Goal: Transaction & Acquisition: Purchase product/service

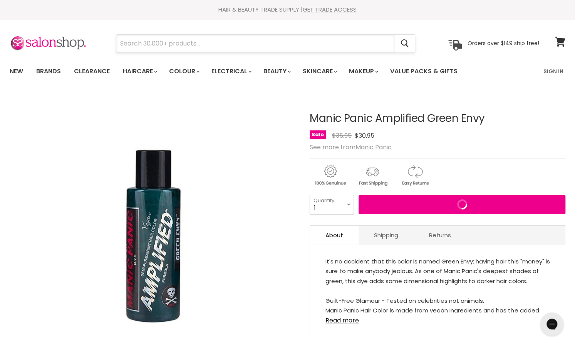
click at [243, 49] on input "Search" at bounding box center [255, 44] width 278 height 18
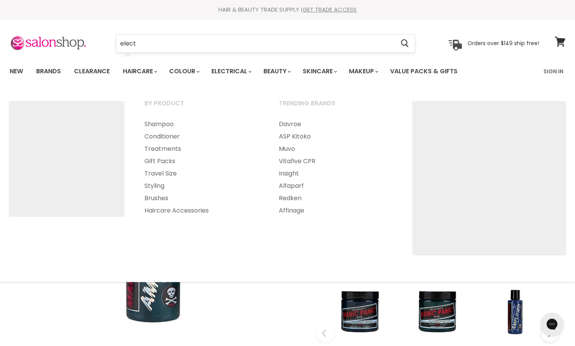
click at [146, 46] on input "elect" at bounding box center [255, 44] width 278 height 18
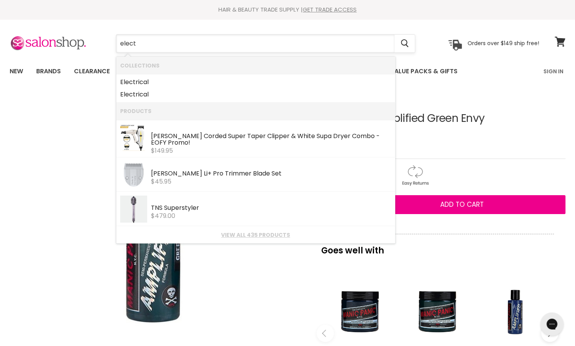
click at [146, 46] on input "elect" at bounding box center [255, 44] width 278 height 18
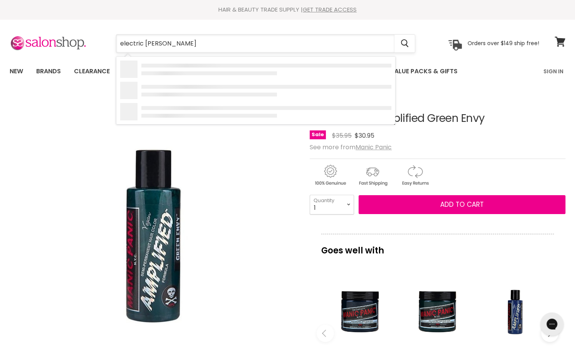
type input "electric lizard"
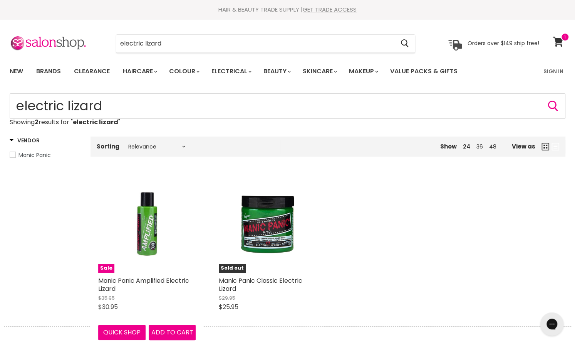
click at [147, 253] on figure "Sale" at bounding box center [146, 223] width 97 height 97
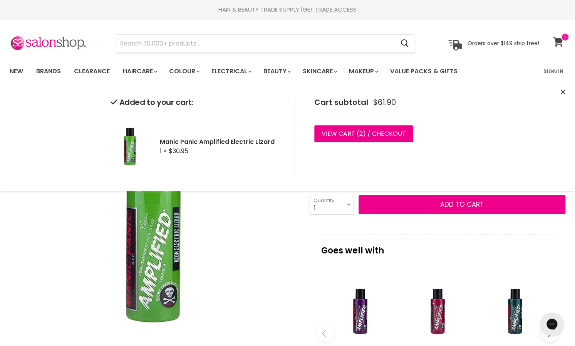
click at [565, 39] on span at bounding box center [565, 37] width 8 height 8
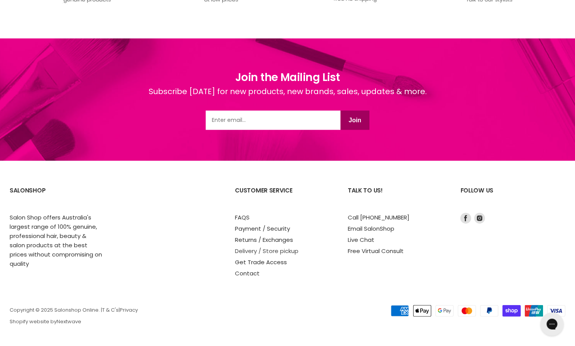
click at [273, 252] on link "Delivery / Store pickup" at bounding box center [267, 251] width 64 height 8
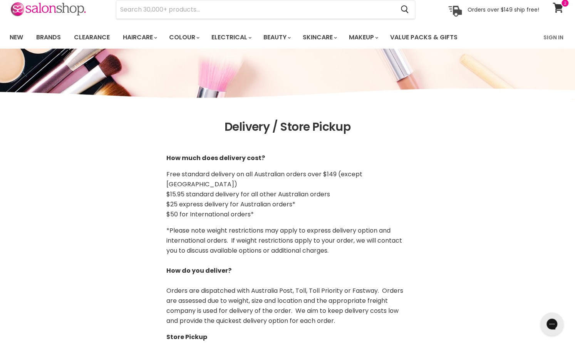
scroll to position [39, 0]
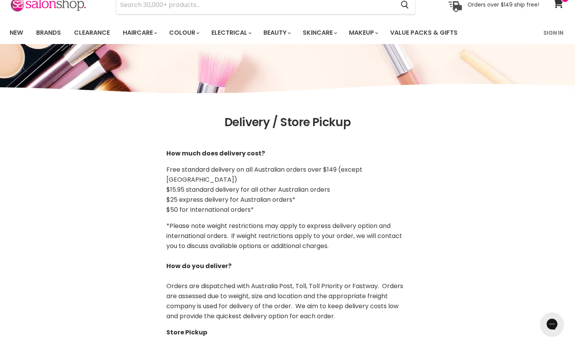
drag, startPoint x: 0, startPoint y: 0, endPoint x: 272, endPoint y: 218, distance: 348.7
drag, startPoint x: 272, startPoint y: 218, endPoint x: 30, endPoint y: 188, distance: 244.3
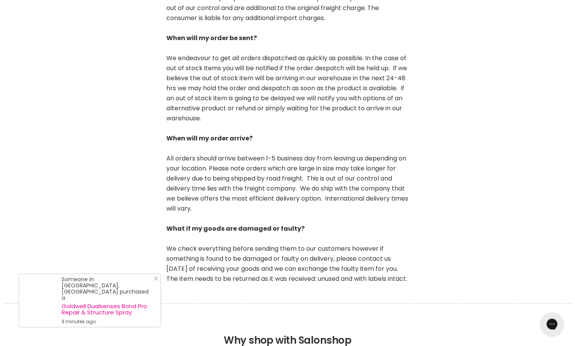
scroll to position [578, 0]
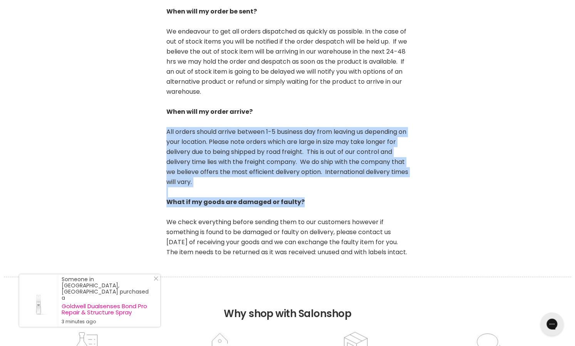
drag, startPoint x: 161, startPoint y: 125, endPoint x: 395, endPoint y: 194, distance: 244.0
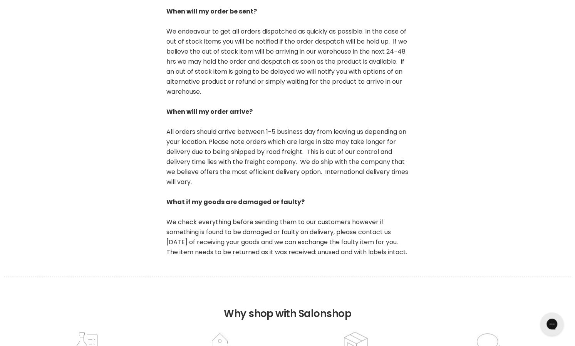
drag, startPoint x: 405, startPoint y: 223, endPoint x: 136, endPoint y: 175, distance: 272.9
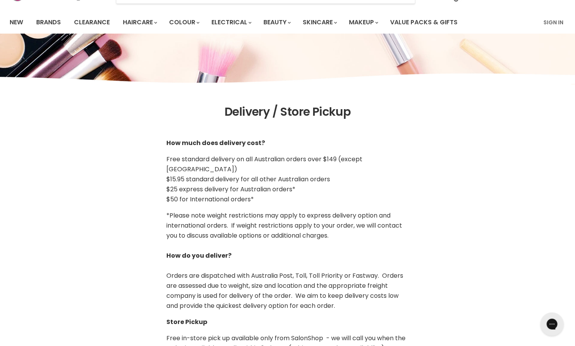
scroll to position [0, 0]
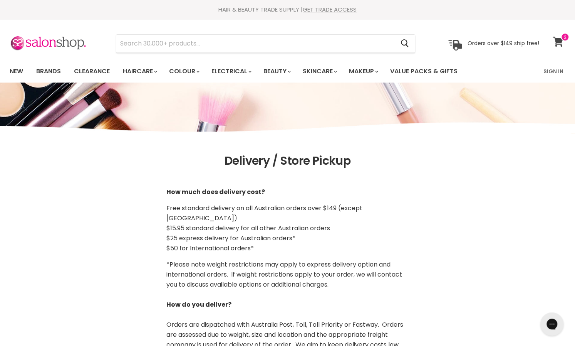
click at [560, 41] on icon at bounding box center [558, 42] width 10 height 10
